Goal: Information Seeking & Learning: Find specific fact

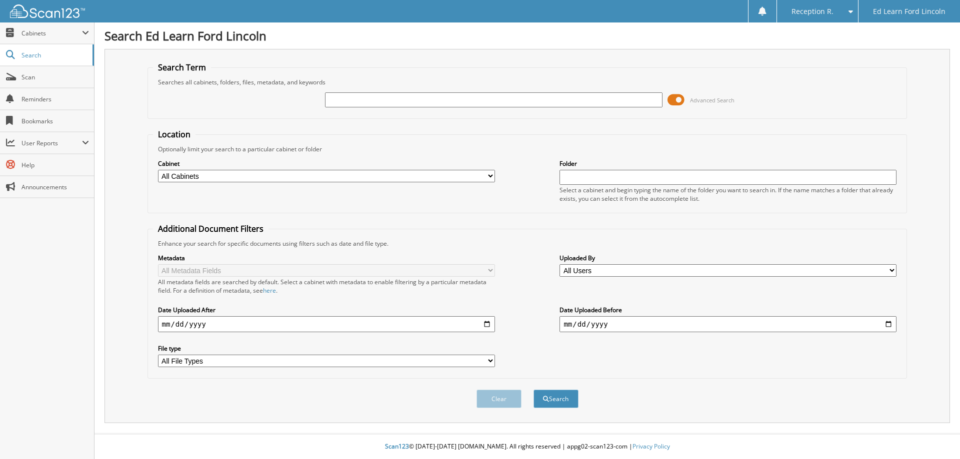
click at [485, 179] on select "All Cabinets ACCOUNTS PAYABLE CAR DEALS DEALER DOCS PARTS INVOICES SERVICE RO T…" at bounding box center [326, 176] width 337 height 12
select select "28151"
click at [158, 170] on select "All Cabinets ACCOUNTS PAYABLE CAR DEALS DEALER DOCS PARTS INVOICES SERVICE RO T…" at bounding box center [326, 176] width 337 height 12
click at [394, 105] on input "text" at bounding box center [493, 99] width 337 height 15
type input "[PERSON_NAME]"
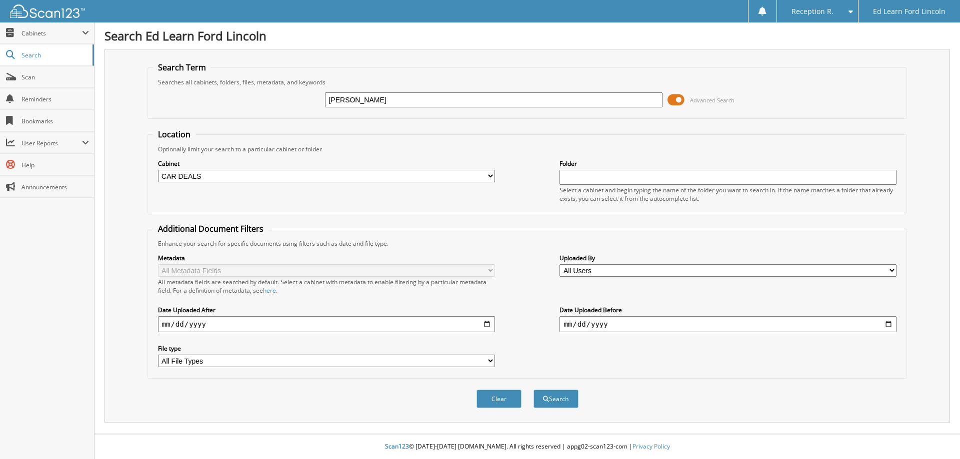
click at [533, 390] on button "Search" at bounding box center [555, 399] width 45 height 18
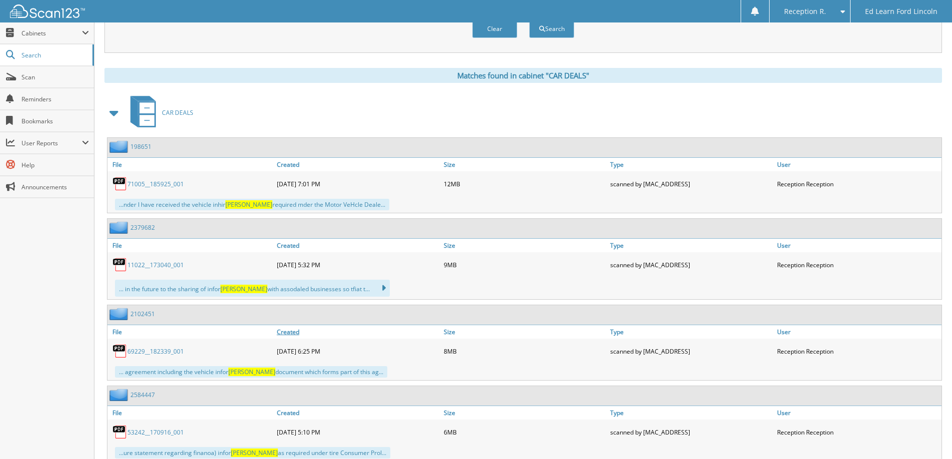
scroll to position [400, 0]
